Goal: Check status: Check status

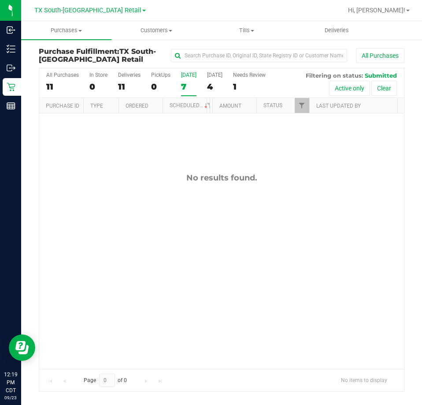
click at [187, 81] on label "[DATE] 7" at bounding box center [188, 84] width 15 height 24
click at [0, 0] on input "[DATE] 7" at bounding box center [0, 0] width 0 height 0
click at [321, 28] on span "Deliveries" at bounding box center [337, 30] width 48 height 8
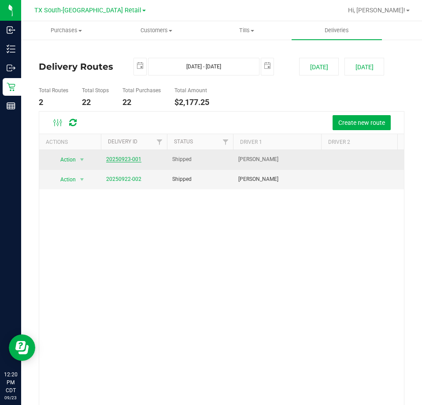
click at [126, 161] on link "20250923-001" at bounding box center [123, 159] width 35 height 6
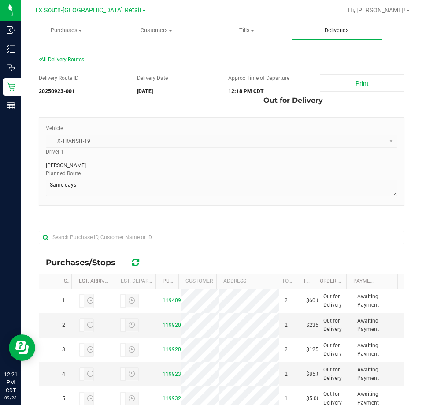
click at [333, 30] on span "Deliveries" at bounding box center [337, 30] width 48 height 8
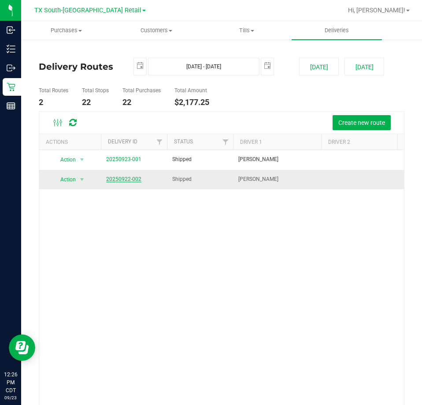
click at [126, 181] on link "20250922-002" at bounding box center [123, 179] width 35 height 6
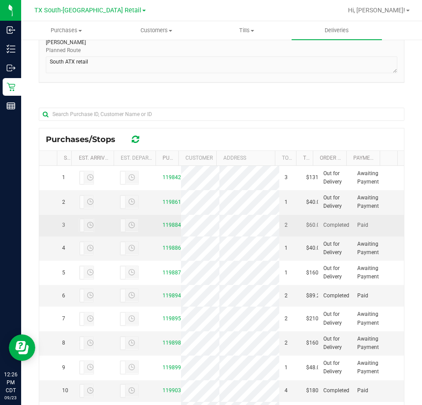
scroll to position [132, 0]
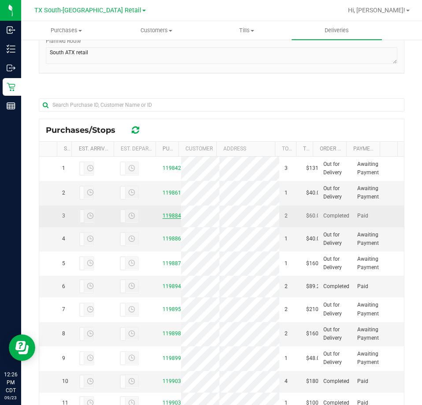
click at [164, 219] on link "11988495" at bounding box center [175, 216] width 25 height 6
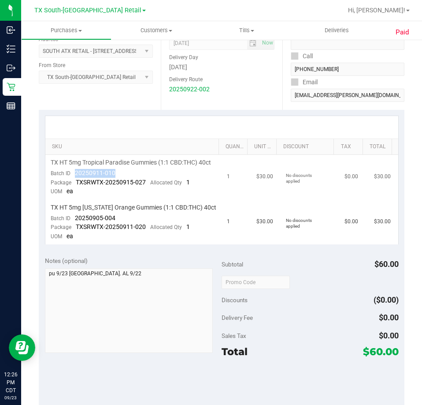
drag, startPoint x: 116, startPoint y: 180, endPoint x: 69, endPoint y: 183, distance: 46.8
click at [69, 183] on td "TX HT 5mg Tropical Paradise Gummies (1:1 CBD:THC) 40ct Batch ID 20250911-010 Pa…" at bounding box center [133, 177] width 177 height 45
drag, startPoint x: 116, startPoint y: 228, endPoint x: 80, endPoint y: 232, distance: 36.8
click at [74, 230] on td "TX HT 5mg [US_STATE] Orange Gummies (1:1 CBD:THC) 40ct Batch ID 20250905-004 Pa…" at bounding box center [133, 222] width 177 height 45
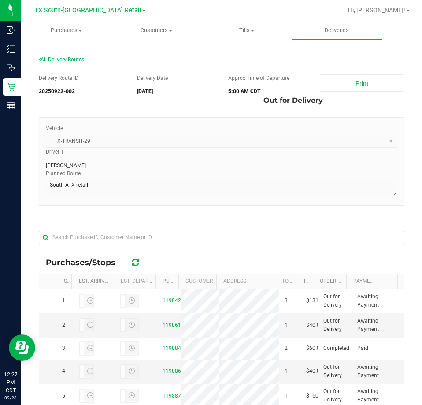
scroll to position [44, 0]
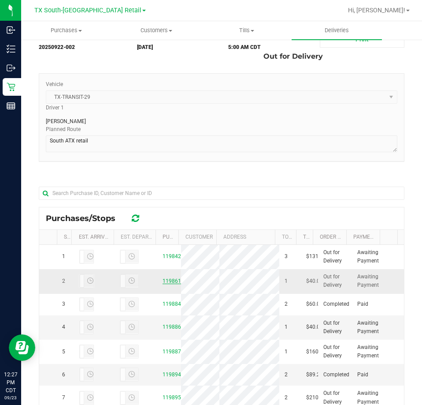
click at [173, 284] on link "11986122" at bounding box center [175, 281] width 25 height 6
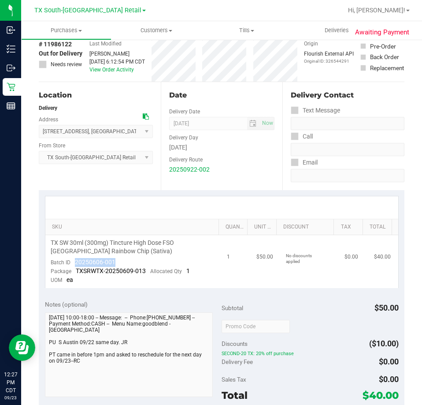
drag, startPoint x: 116, startPoint y: 256, endPoint x: 75, endPoint y: 265, distance: 41.4
click at [75, 265] on td "TX SW 30ml (300mg) Tincture High Dose FSO [GEOGRAPHIC_DATA] Rainbow Chip (Sativ…" at bounding box center [133, 261] width 177 height 53
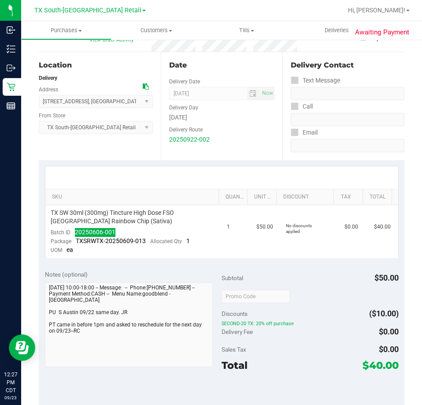
scroll to position [88, 0]
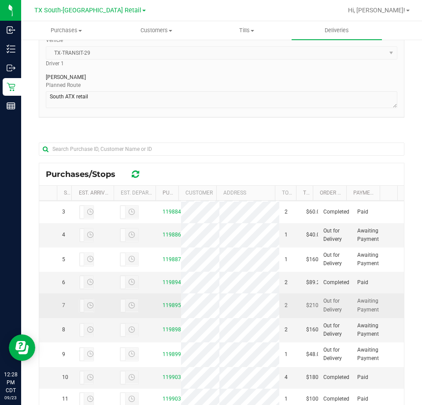
scroll to position [132, 0]
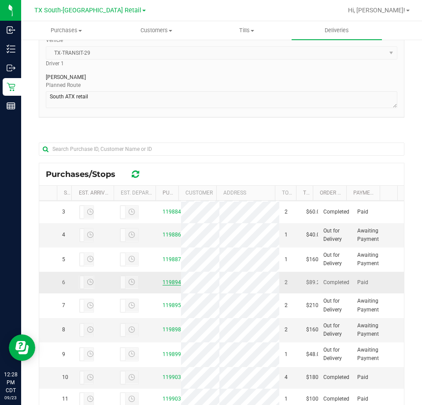
click at [172, 279] on link "11989462" at bounding box center [175, 282] width 25 height 6
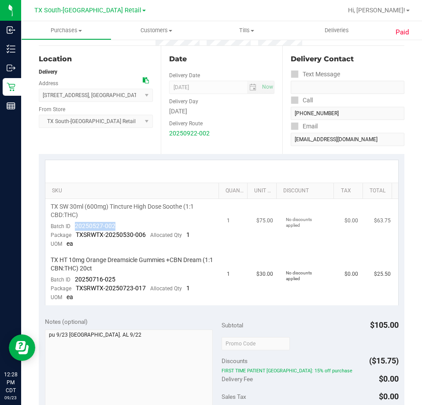
drag, startPoint x: 120, startPoint y: 227, endPoint x: 73, endPoint y: 227, distance: 46.3
click at [73, 227] on td "TX SW 30ml (600mg) Tincture High Dose Soothe (1:1 CBD:THC) Batch ID 20250527-00…" at bounding box center [133, 225] width 177 height 53
drag, startPoint x: 119, startPoint y: 279, endPoint x: 76, endPoint y: 280, distance: 43.2
click at [76, 280] on td "TX HT 10mg Orange Dreamsicle Gummies +CBN Dream (1:1 CBN:THC) 20ct Batch ID 202…" at bounding box center [133, 278] width 177 height 53
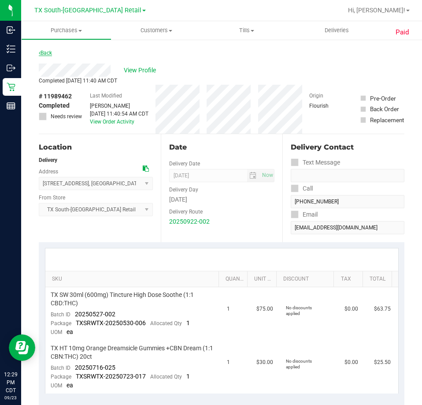
click at [42, 53] on link "Back" at bounding box center [45, 53] width 13 height 6
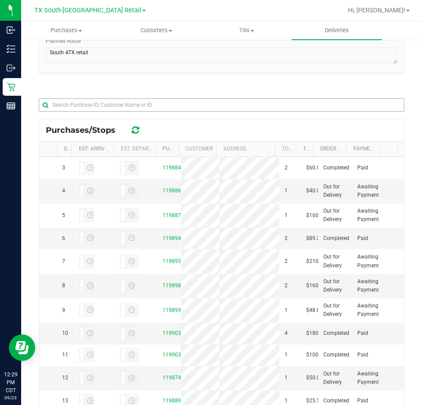
scroll to position [132, 0]
click at [176, 336] on link "11990371" at bounding box center [175, 333] width 25 height 6
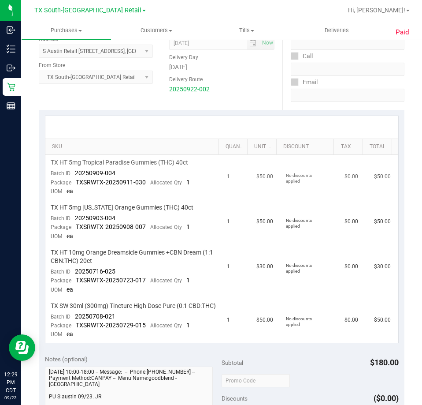
scroll to position [176, 0]
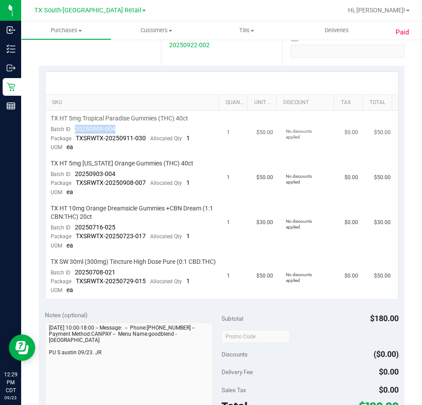
drag, startPoint x: 118, startPoint y: 131, endPoint x: 77, endPoint y: 130, distance: 41.0
click at [73, 131] on td "TX HT 5mg Tropical Paradise Gummies (THC) 40ct Batch ID 20250909-004 Package TX…" at bounding box center [133, 133] width 177 height 45
drag, startPoint x: 115, startPoint y: 172, endPoint x: 76, endPoint y: 177, distance: 39.1
click at [76, 177] on td "TX HT 5mg [US_STATE] Orange Gummies (THC) 40ct Batch ID 20250903-004 Package TX…" at bounding box center [133, 178] width 177 height 45
drag, startPoint x: 116, startPoint y: 229, endPoint x: 90, endPoint y: 233, distance: 26.7
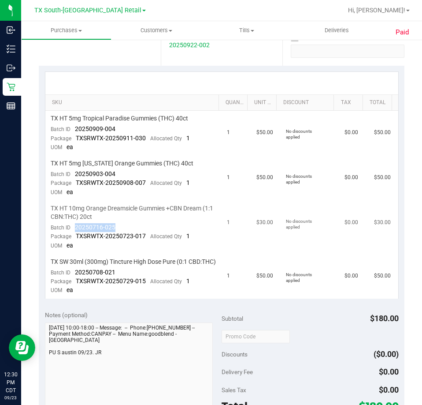
click at [72, 231] on td "TX HT 10mg Orange Dreamsicle Gummies +CBN Dream (1:1 CBN:THC) 20ct Batch ID 202…" at bounding box center [133, 227] width 177 height 53
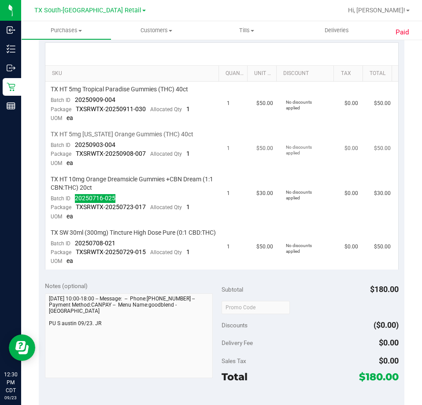
scroll to position [220, 0]
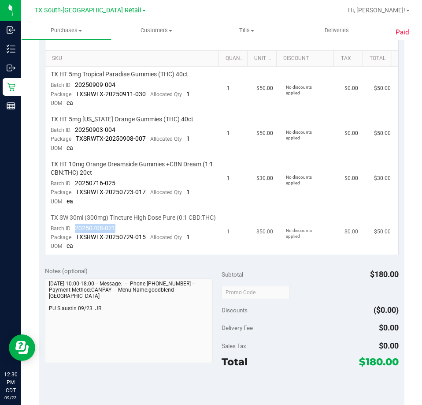
drag, startPoint x: 115, startPoint y: 237, endPoint x: 73, endPoint y: 238, distance: 41.9
click at [73, 238] on td "TX SW 30ml (300mg) Tincture High Dose Pure (0:1 CBD:THC) Batch ID 20250708-021 …" at bounding box center [133, 232] width 177 height 45
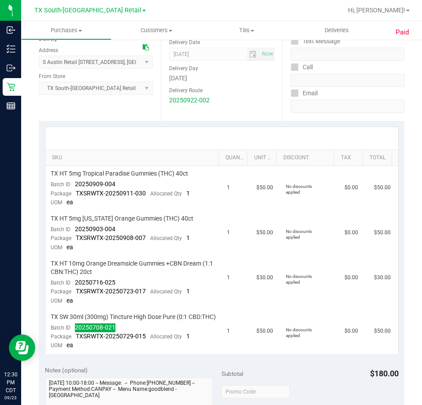
scroll to position [0, 0]
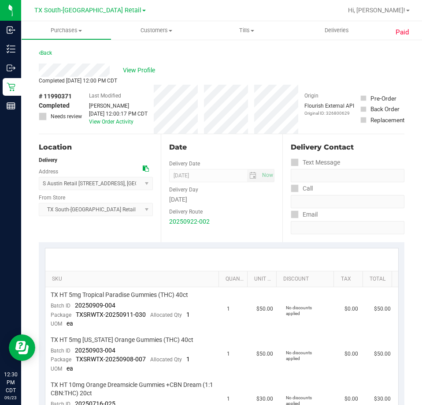
drag, startPoint x: 51, startPoint y: 56, endPoint x: 66, endPoint y: 59, distance: 15.6
click at [51, 56] on div "Back" at bounding box center [45, 53] width 13 height 11
click at [47, 52] on link "Back" at bounding box center [45, 53] width 13 height 6
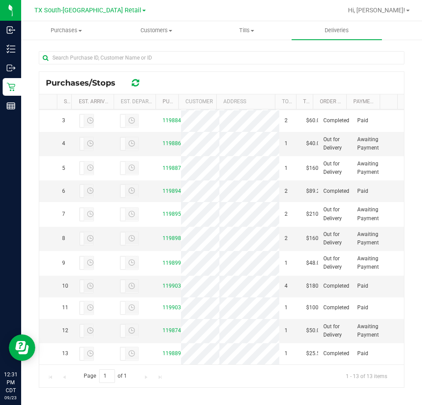
scroll to position [186, 0]
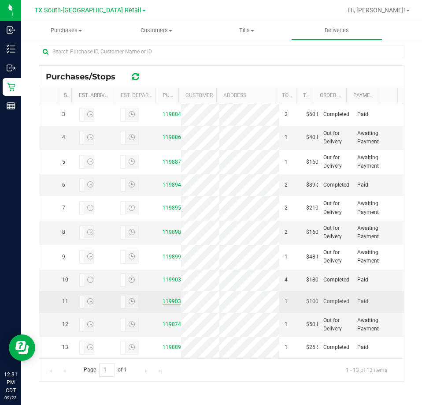
click at [173, 298] on link "11990379" at bounding box center [175, 301] width 25 height 6
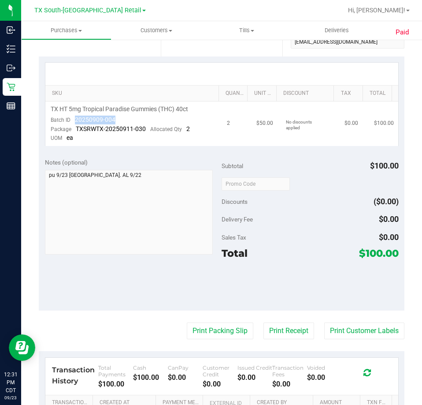
drag, startPoint x: 114, startPoint y: 120, endPoint x: 76, endPoint y: 123, distance: 37.7
click at [76, 123] on div "Batch ID 20250909-004" at bounding box center [83, 120] width 65 height 9
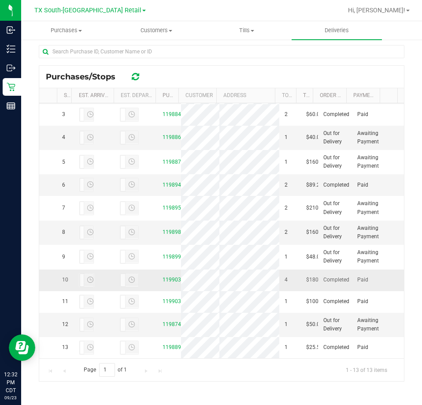
scroll to position [198, 0]
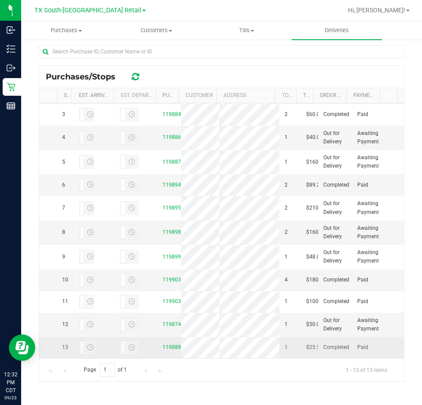
click at [172, 340] on td "11988906" at bounding box center [168, 347] width 23 height 21
click at [171, 344] on td "11988906" at bounding box center [168, 347] width 23 height 21
click at [171, 345] on link "11988906" at bounding box center [175, 347] width 25 height 6
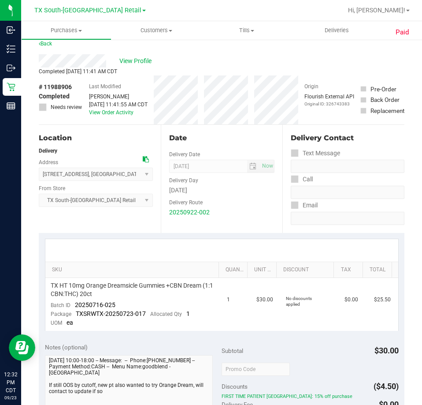
scroll to position [142, 0]
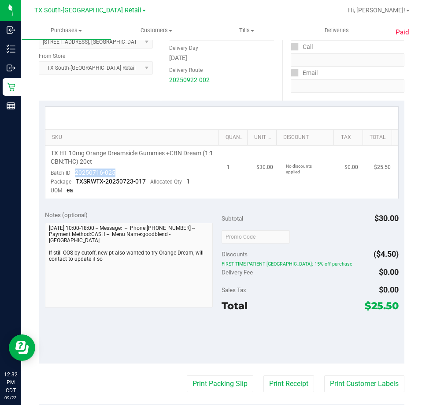
drag, startPoint x: 116, startPoint y: 173, endPoint x: 72, endPoint y: 175, distance: 43.7
click at [72, 175] on td "TX HT 10mg Orange Dreamsicle Gummies +CBN Dream (1:1 CBN:THC) 20ct Batch ID 202…" at bounding box center [133, 172] width 177 height 53
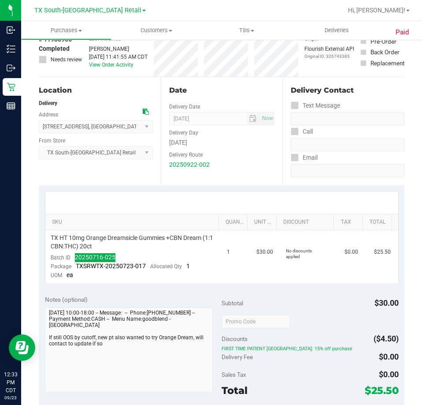
scroll to position [0, 0]
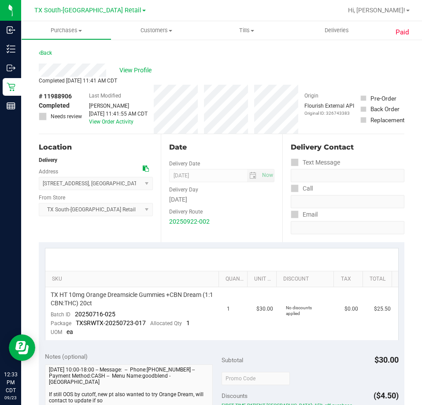
click at [52, 57] on div "Back" at bounding box center [45, 53] width 13 height 11
click at [50, 55] on link "Back" at bounding box center [45, 53] width 13 height 6
